Goal: Task Accomplishment & Management: Use online tool/utility

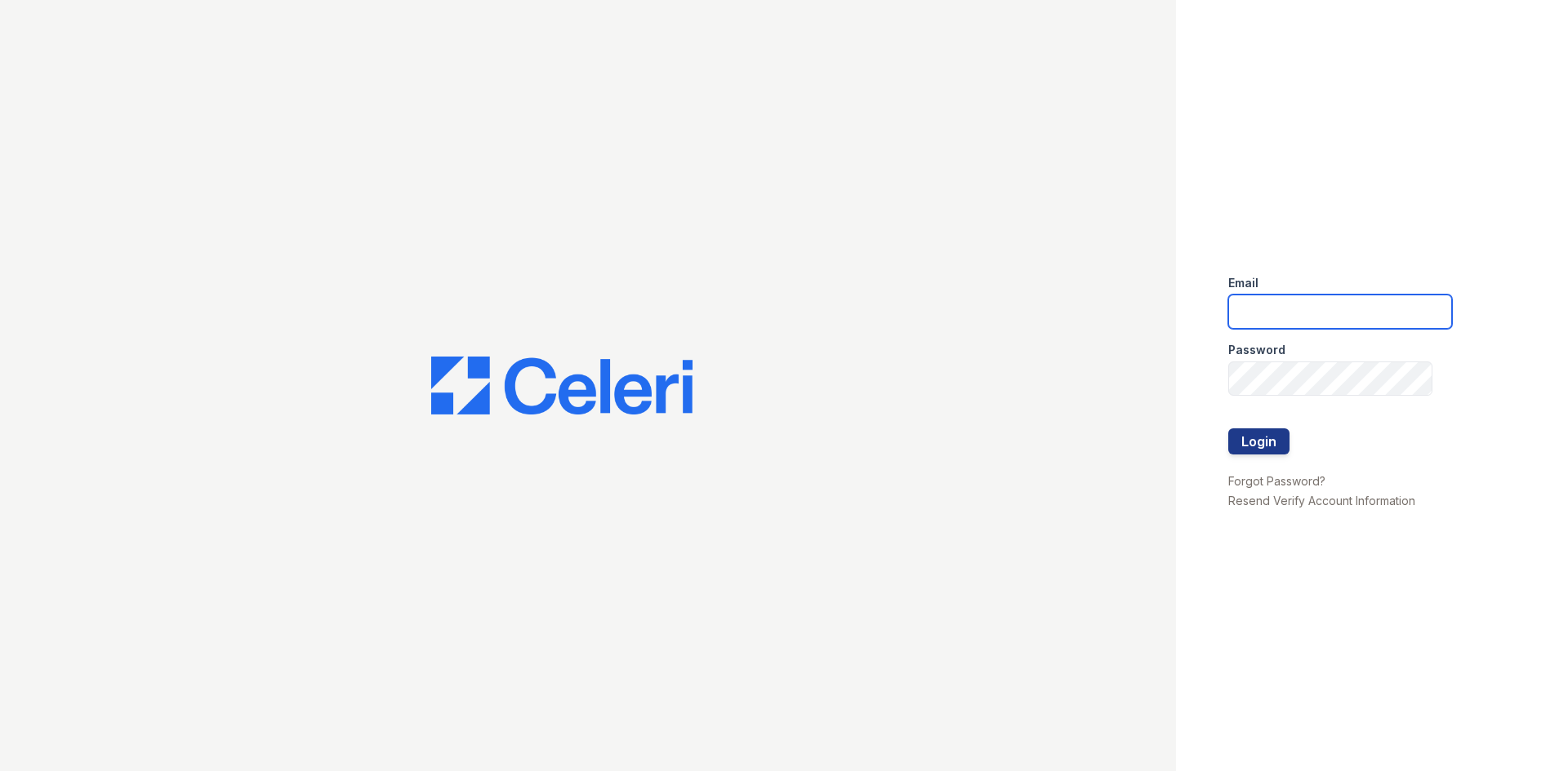
click at [1312, 311] on input "email" at bounding box center [1340, 311] width 224 height 34
type input "[EMAIL_ADDRESS][DOMAIN_NAME]"
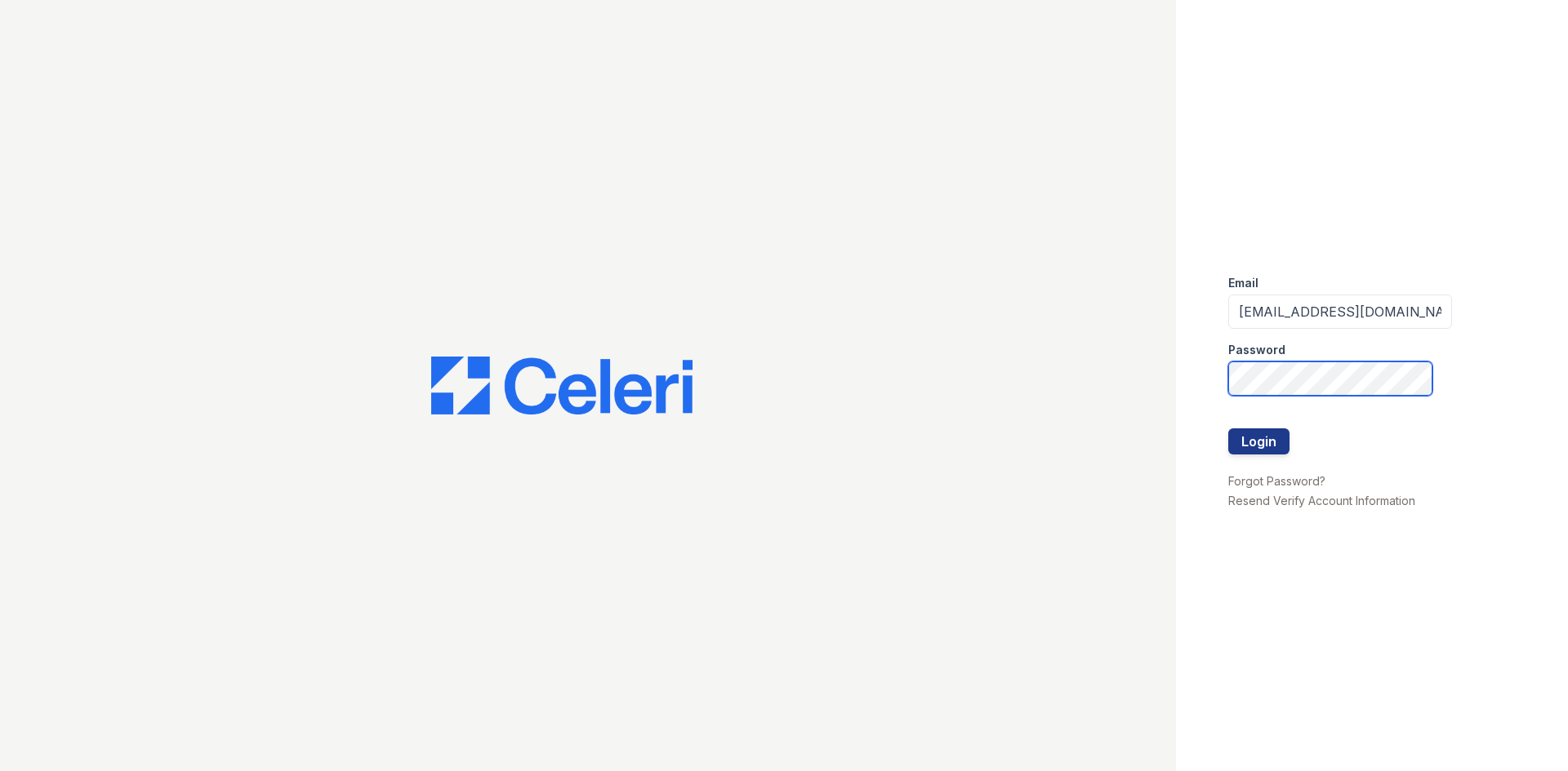
click at [1228, 428] on button "Login" at bounding box center [1259, 441] width 61 height 26
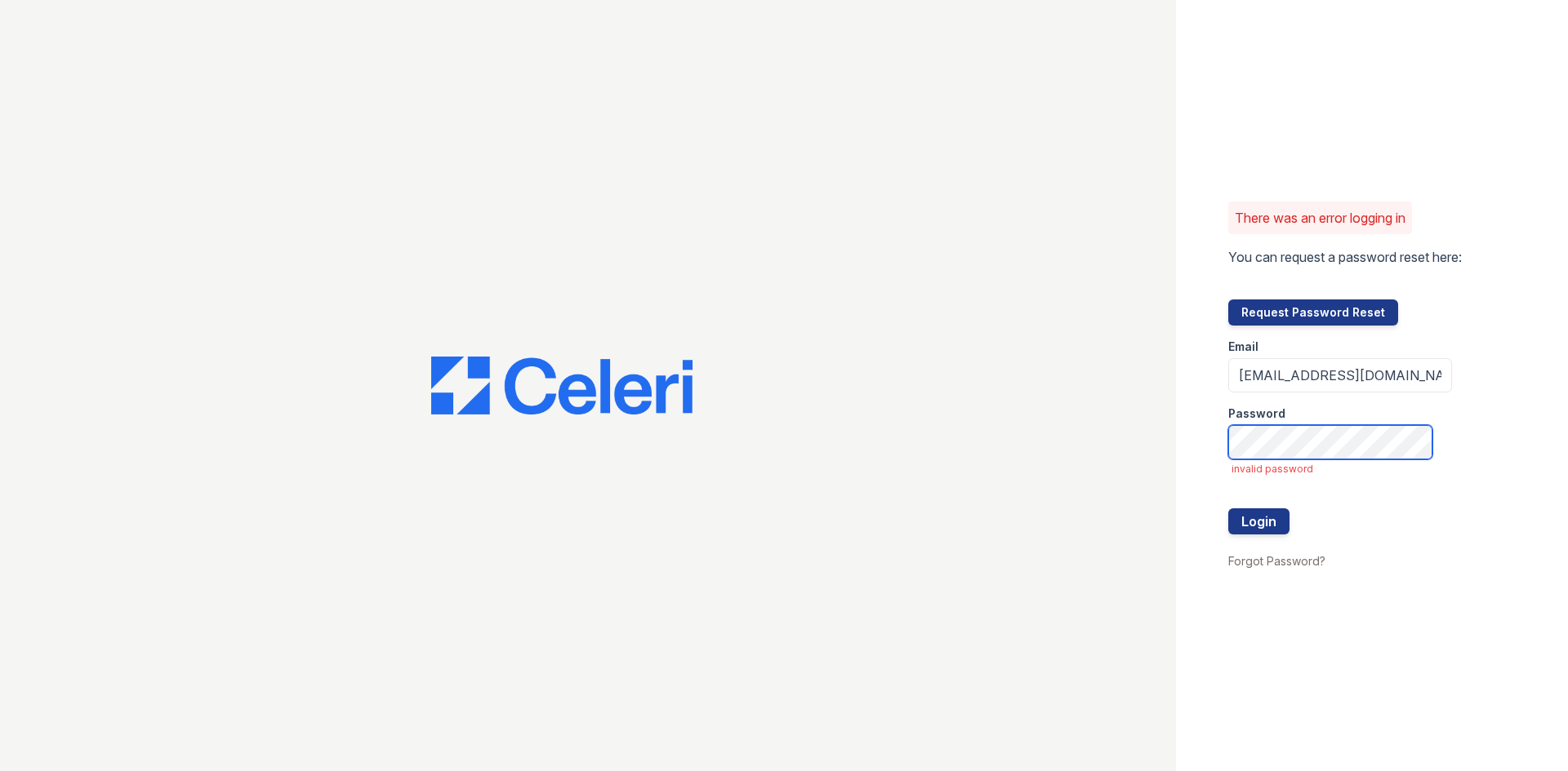
click at [1228, 508] on button "Login" at bounding box center [1259, 521] width 61 height 26
